Goal: Information Seeking & Learning: Learn about a topic

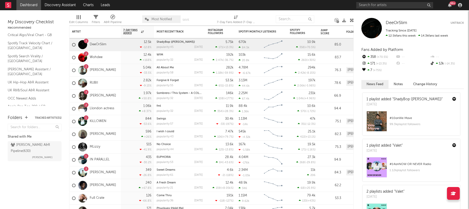
scroll to position [28, 0]
click at [29, 6] on link "Dashboard" at bounding box center [28, 5] width 25 height 10
click at [9, 5] on rect at bounding box center [8, 5] width 6 height 6
click at [339, 3] on nav "Dashboard Discovery Assistant Charts Leads 99 +" at bounding box center [234, 5] width 469 height 10
click at [61, 3] on link "Discovery Assistant" at bounding box center [60, 5] width 38 height 10
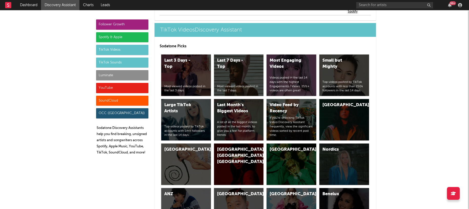
scroll to position [1268, 0]
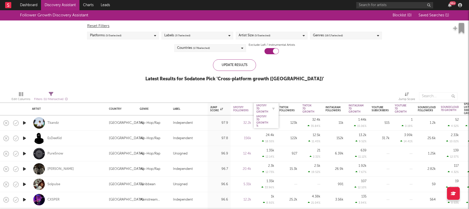
click at [262, 110] on div "Spotify 7D Growth" at bounding box center [262, 108] width 12 height 9
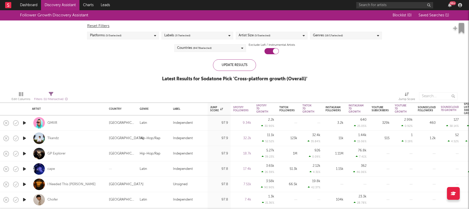
click at [68, 53] on div "Follower Growth Discovery Assistant Blocklist ( 0 ) Saved Searches ( 1 ) Reset …" at bounding box center [234, 48] width 469 height 77
click at [242, 48] on icon at bounding box center [242, 48] width 2 height 3
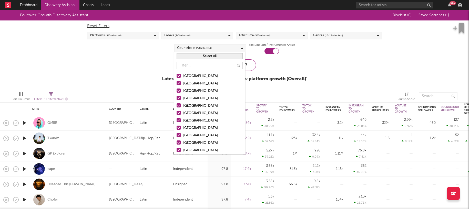
click at [205, 56] on button "Select All" at bounding box center [209, 56] width 66 height 6
click at [205, 56] on button "Deselect All" at bounding box center [209, 56] width 66 height 6
click at [179, 98] on div at bounding box center [178, 98] width 4 height 4
click at [176, 98] on input "[GEOGRAPHIC_DATA]" at bounding box center [176, 99] width 0 height 6
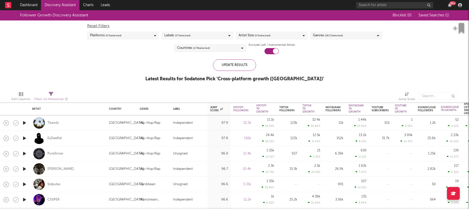
click at [110, 64] on div "Follower Growth Discovery Assistant Blocklist ( 0 ) Saved Searches ( 1 ) Reset …" at bounding box center [234, 48] width 469 height 77
click at [263, 108] on div "Spotify 7D Growth" at bounding box center [262, 108] width 12 height 9
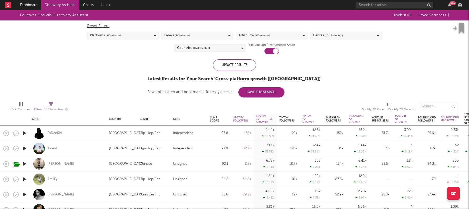
click at [243, 47] on div "Countries ( 1 / 78 selected)" at bounding box center [210, 48] width 72 height 8
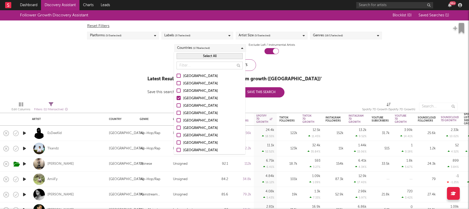
click at [179, 76] on div at bounding box center [178, 76] width 4 height 4
click at [176, 76] on input "[GEOGRAPHIC_DATA]" at bounding box center [176, 76] width 0 height 6
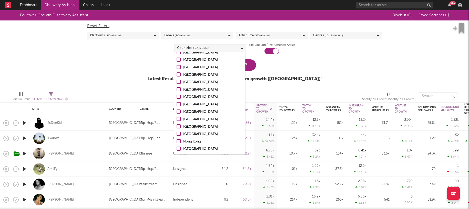
scroll to position [84, 0]
click at [252, 63] on div "Update Results" at bounding box center [234, 65] width 43 height 12
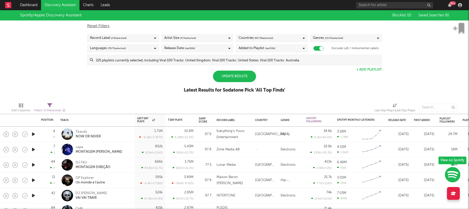
click at [237, 79] on div "Update Results" at bounding box center [234, 77] width 43 height 12
click at [179, 121] on div "7 Day Plays" at bounding box center [177, 120] width 18 height 3
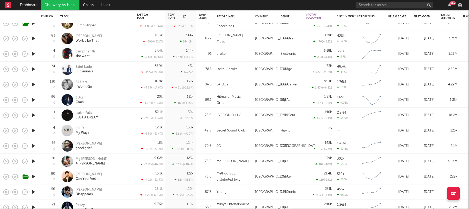
click at [32, 84] on icon "button" at bounding box center [33, 84] width 5 height 6
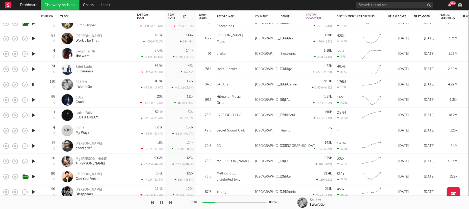
click at [215, 202] on div at bounding box center [234, 202] width 64 height 1
click at [33, 85] on icon "button" at bounding box center [33, 84] width 5 height 6
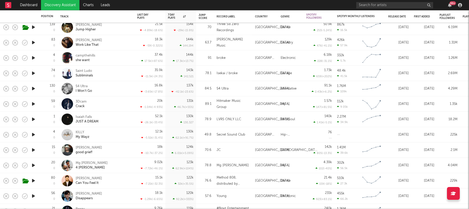
click at [34, 119] on icon "button" at bounding box center [33, 119] width 5 height 6
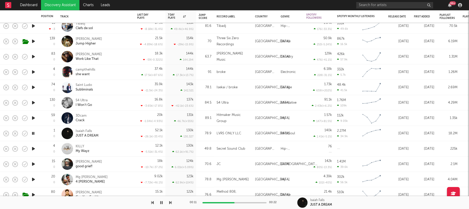
click at [162, 203] on icon "button" at bounding box center [161, 203] width 3 height 4
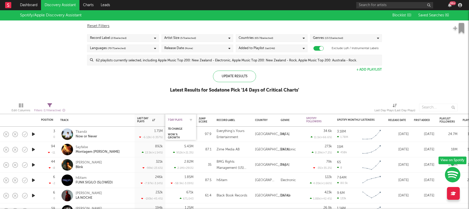
click at [175, 121] on div "7 Day Plays" at bounding box center [177, 120] width 18 height 3
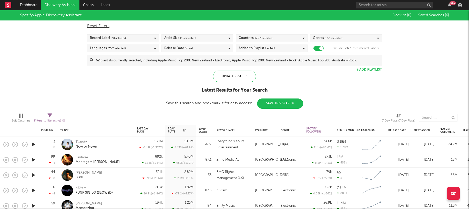
click at [34, 159] on icon "button" at bounding box center [33, 160] width 5 height 6
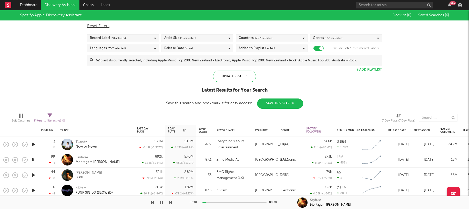
click at [222, 202] on div at bounding box center [234, 202] width 64 height 1
click at [242, 203] on div at bounding box center [234, 202] width 64 height 1
click at [250, 203] on div at bounding box center [234, 202] width 64 height 1
click at [33, 159] on icon "button" at bounding box center [33, 160] width 5 height 6
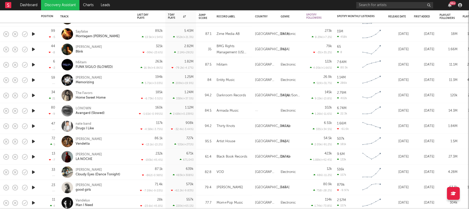
click at [34, 172] on icon "button" at bounding box center [33, 172] width 5 height 6
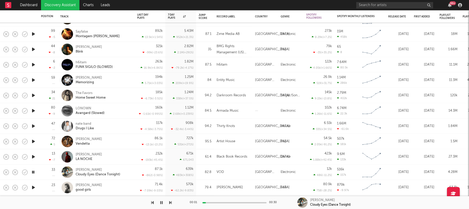
click at [218, 202] on div at bounding box center [234, 202] width 64 height 1
click at [33, 172] on icon "button" at bounding box center [33, 172] width 5 height 6
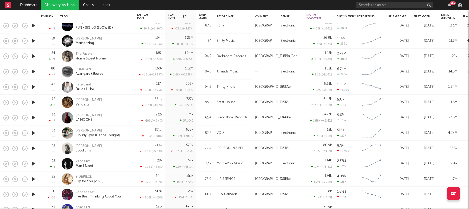
click at [33, 180] on icon "button" at bounding box center [33, 179] width 5 height 6
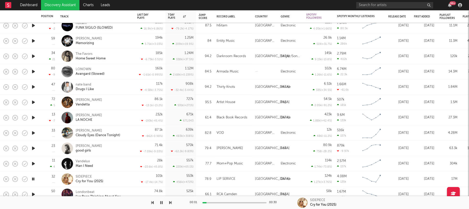
click at [213, 204] on div "00:01 00:30" at bounding box center [235, 202] width 90 height 13
click at [213, 202] on div at bounding box center [234, 202] width 64 height 1
click at [222, 203] on div at bounding box center [234, 202] width 64 height 1
click at [233, 203] on div at bounding box center [234, 202] width 64 height 1
click at [246, 203] on div at bounding box center [234, 202] width 64 height 1
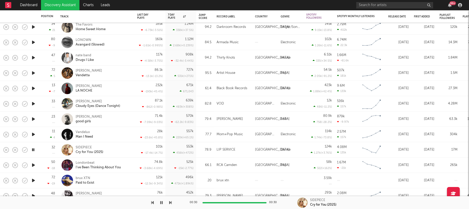
click at [33, 165] on icon "button" at bounding box center [33, 165] width 5 height 6
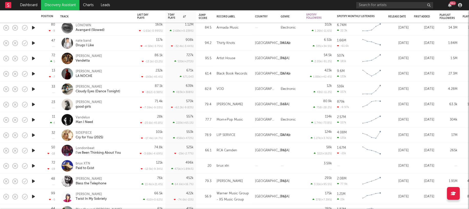
click at [34, 165] on icon "button" at bounding box center [33, 166] width 5 height 6
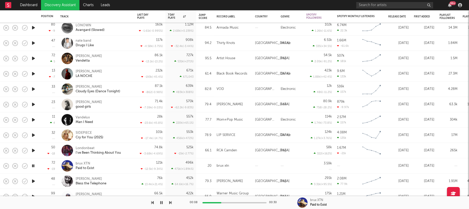
click at [161, 203] on icon "button" at bounding box center [161, 203] width 3 height 4
click at [160, 202] on icon "button" at bounding box center [161, 203] width 3 height 4
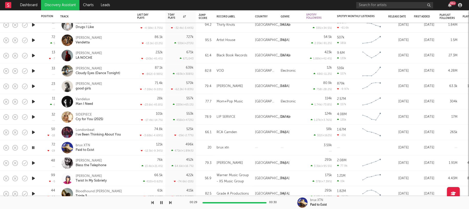
click at [33, 163] on icon "button" at bounding box center [33, 163] width 5 height 6
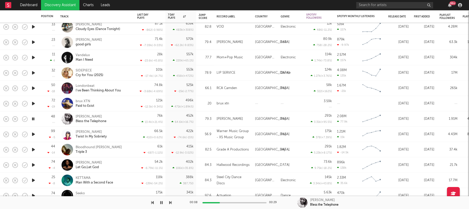
click at [33, 165] on icon "button" at bounding box center [33, 165] width 5 height 6
click at [218, 202] on div at bounding box center [234, 202] width 64 height 1
click at [234, 202] on div at bounding box center [234, 202] width 64 height 1
click at [251, 203] on div at bounding box center [234, 202] width 64 height 1
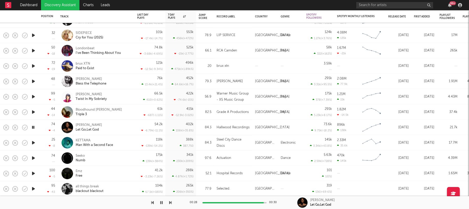
click at [33, 157] on icon "button" at bounding box center [33, 158] width 5 height 6
click at [216, 203] on div at bounding box center [234, 202] width 64 height 1
click at [33, 173] on icon "button" at bounding box center [33, 173] width 5 height 6
click at [222, 202] on div "00:09 00:30" at bounding box center [235, 202] width 90 height 13
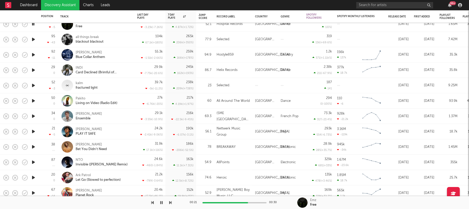
click at [33, 178] on icon "button" at bounding box center [33, 178] width 5 height 6
click at [217, 203] on div at bounding box center [234, 202] width 64 height 1
click at [233, 202] on div at bounding box center [234, 202] width 64 height 1
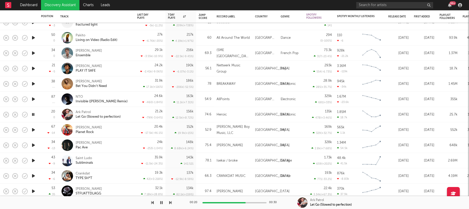
click at [33, 161] on icon "button" at bounding box center [33, 161] width 5 height 6
click at [223, 203] on div at bounding box center [234, 202] width 64 height 1
click at [242, 203] on div at bounding box center [234, 202] width 64 height 1
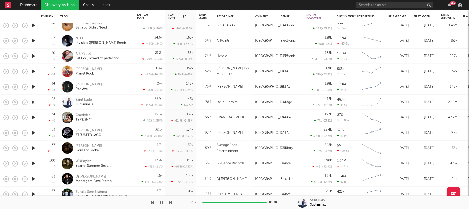
click at [33, 178] on icon "button" at bounding box center [33, 179] width 5 height 6
click at [231, 202] on div "00:01 00:30" at bounding box center [235, 202] width 90 height 13
click at [230, 202] on div at bounding box center [234, 202] width 64 height 1
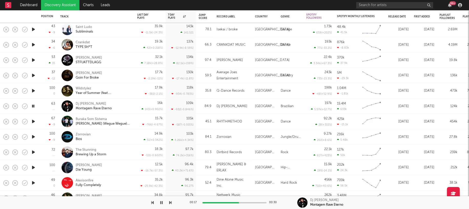
click at [160, 202] on icon "button" at bounding box center [161, 203] width 3 height 4
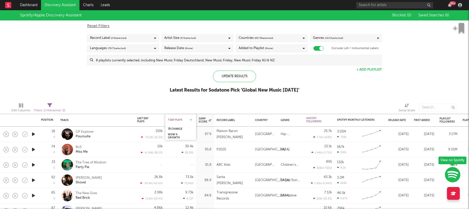
click at [175, 119] on div "7 Day Plays" at bounding box center [177, 120] width 18 height 3
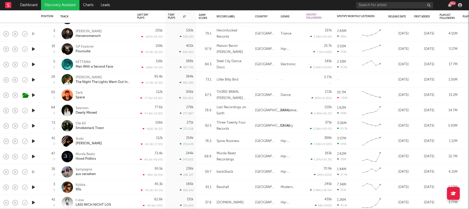
click at [34, 109] on icon "button" at bounding box center [33, 110] width 5 height 6
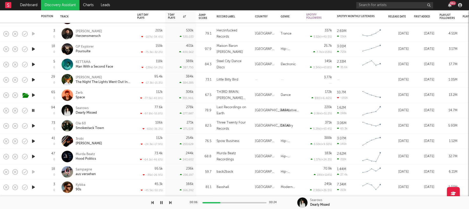
click at [231, 202] on div at bounding box center [234, 202] width 64 height 1
click at [33, 110] on icon "button" at bounding box center [33, 110] width 5 height 6
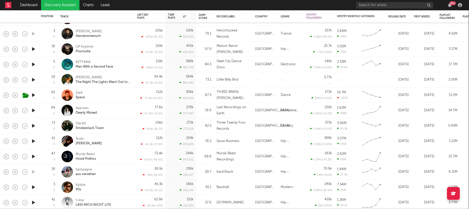
click at [33, 187] on icon "button" at bounding box center [33, 187] width 5 height 6
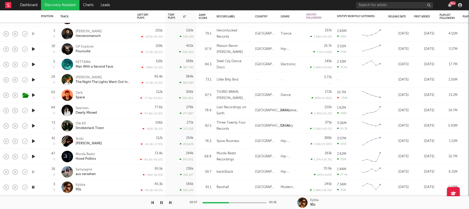
click at [229, 202] on div at bounding box center [234, 202] width 64 height 1
click at [34, 187] on icon "button" at bounding box center [33, 187] width 5 height 6
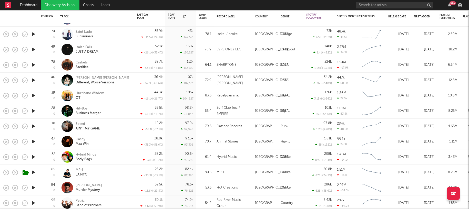
click at [34, 187] on icon "button" at bounding box center [33, 188] width 5 height 6
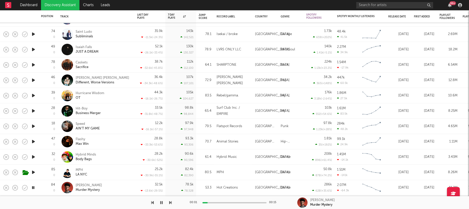
click at [225, 202] on div at bounding box center [234, 202] width 64 height 1
click at [162, 202] on icon "button" at bounding box center [161, 203] width 3 height 4
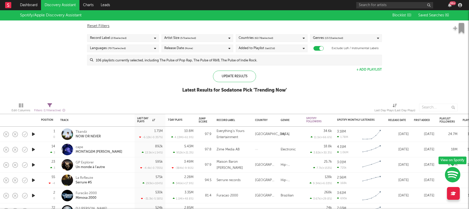
click at [158, 73] on div "Spotify/Apple Discovery Assistant Blocklist ( 0 ) Saved Searches ( 6 ) Reset Fi…" at bounding box center [234, 54] width 469 height 88
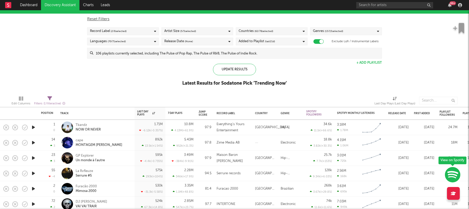
click at [33, 143] on icon "button" at bounding box center [33, 143] width 5 height 6
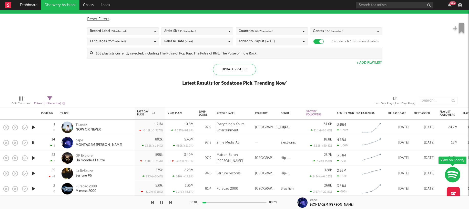
click at [162, 203] on button "button" at bounding box center [161, 202] width 5 height 13
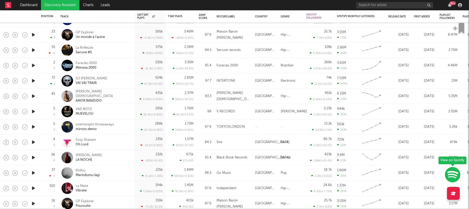
click at [34, 158] on icon "button" at bounding box center [33, 157] width 5 height 6
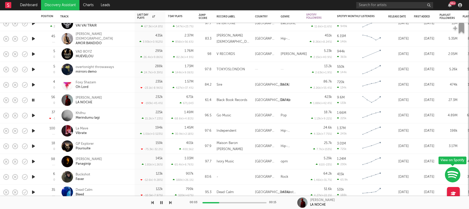
click at [34, 146] on icon "button" at bounding box center [33, 146] width 5 height 6
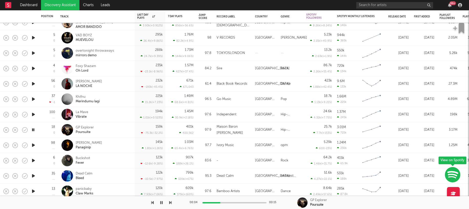
click at [32, 160] on icon "button" at bounding box center [33, 161] width 5 height 6
